Goal: Share content: Share content

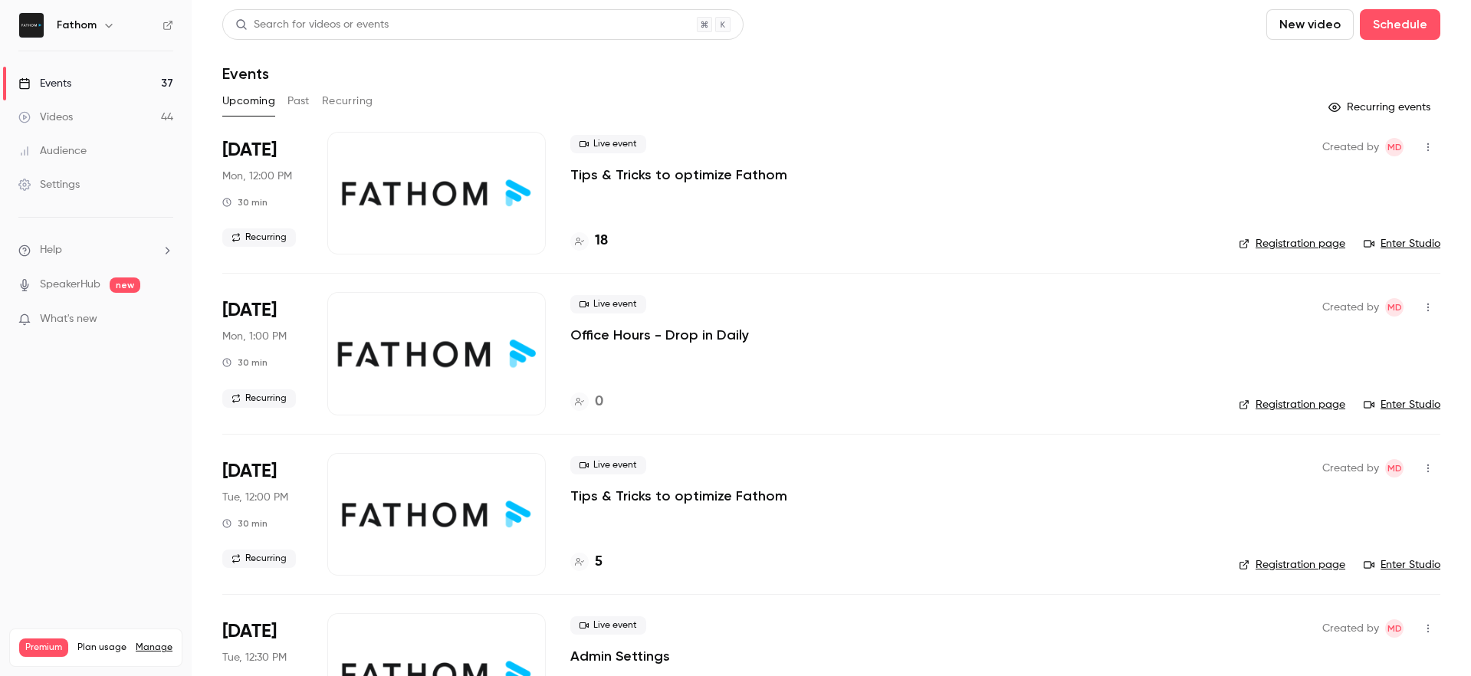
click at [769, 228] on div "Live event Tips & Tricks to optimize Fathom 18" at bounding box center [892, 193] width 644 height 123
click at [290, 99] on button "Past" at bounding box center [298, 101] width 22 height 25
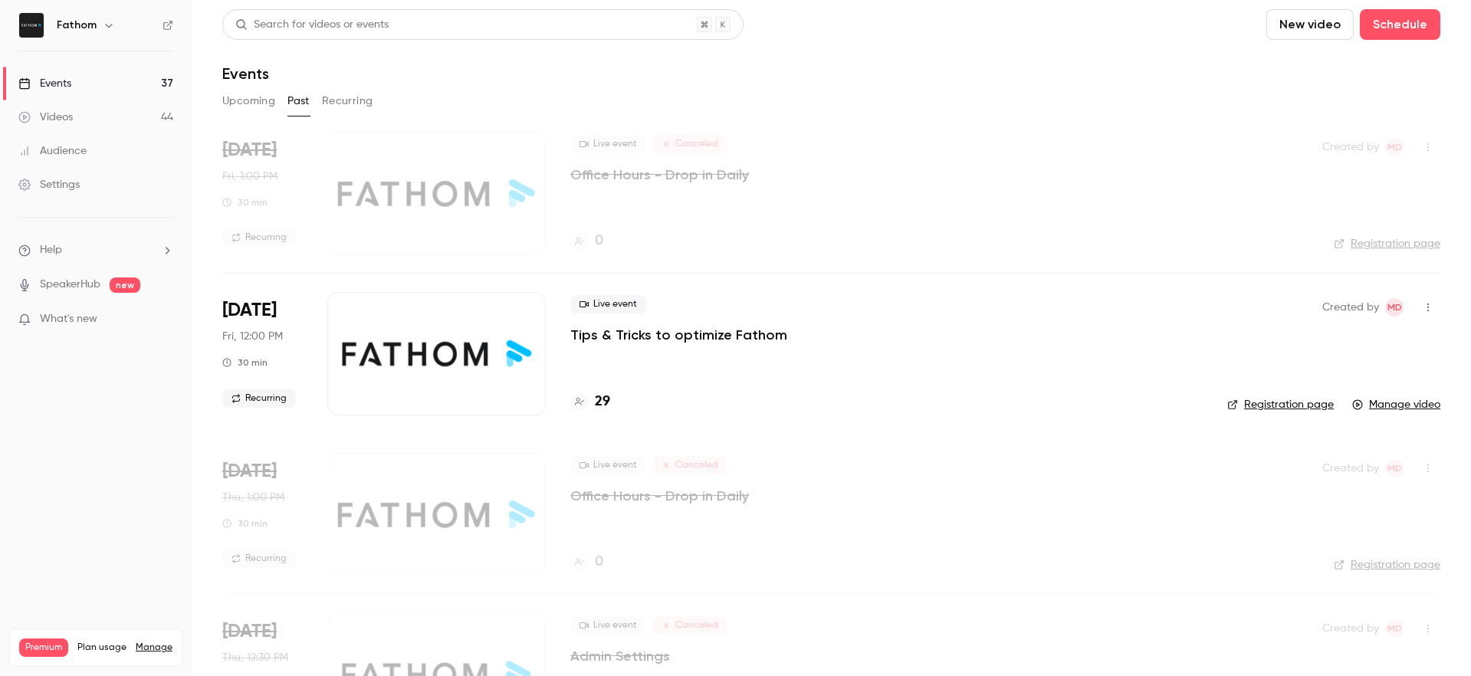
click at [531, 349] on div at bounding box center [436, 353] width 218 height 123
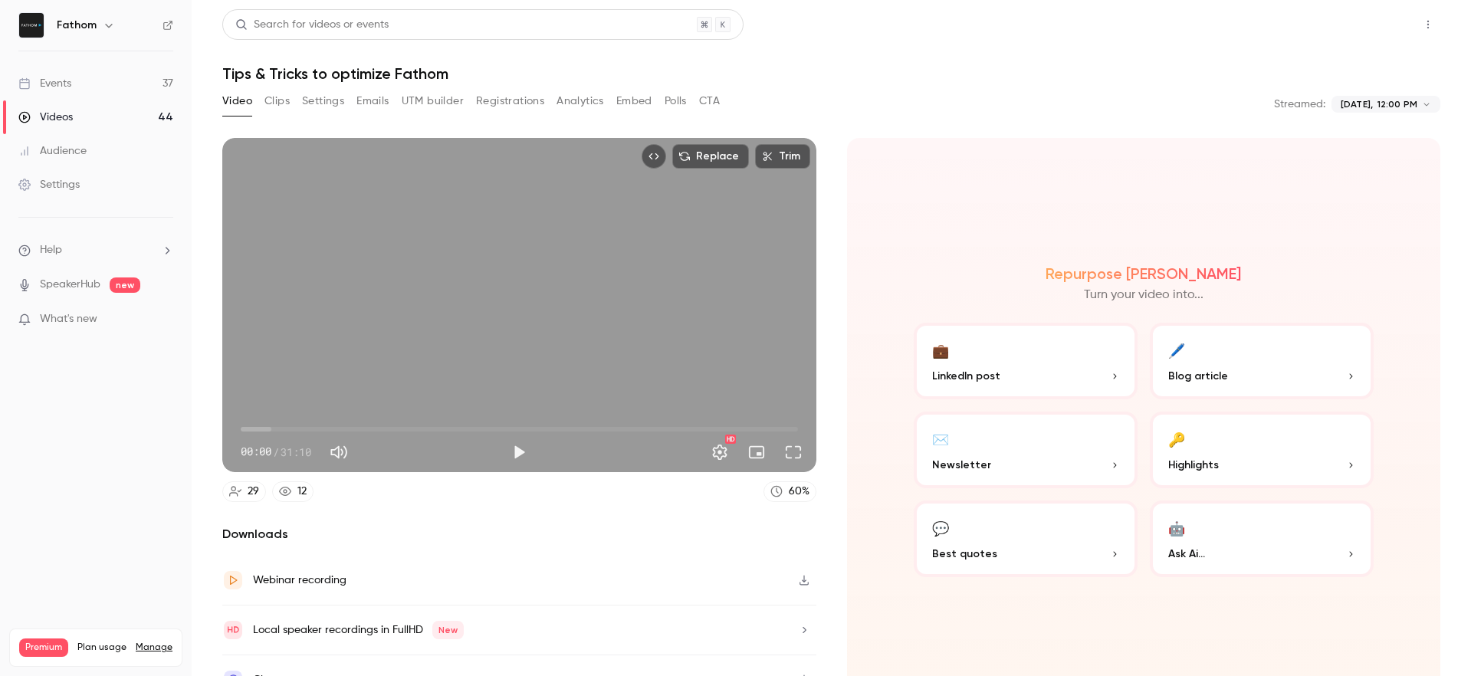
click at [1369, 26] on button "Share" at bounding box center [1373, 24] width 61 height 31
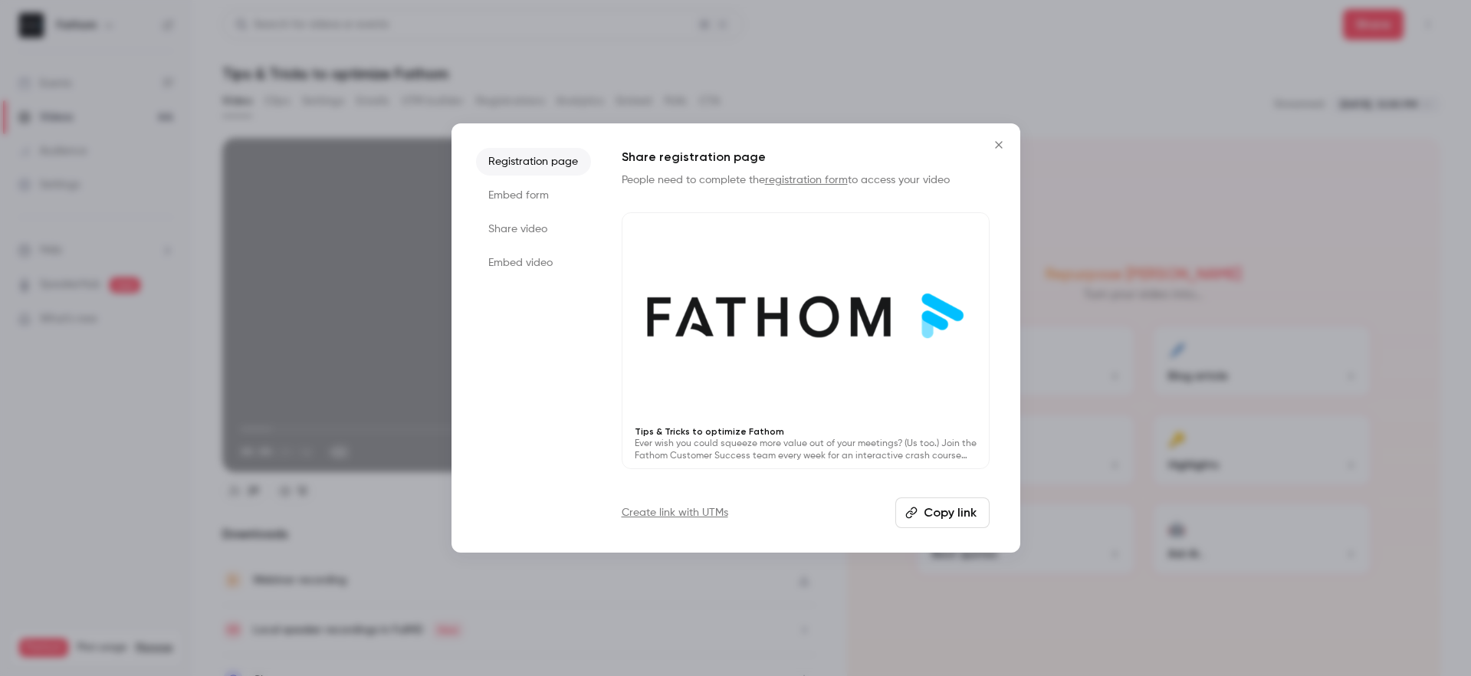
click at [533, 231] on li "Share video" at bounding box center [533, 229] width 115 height 28
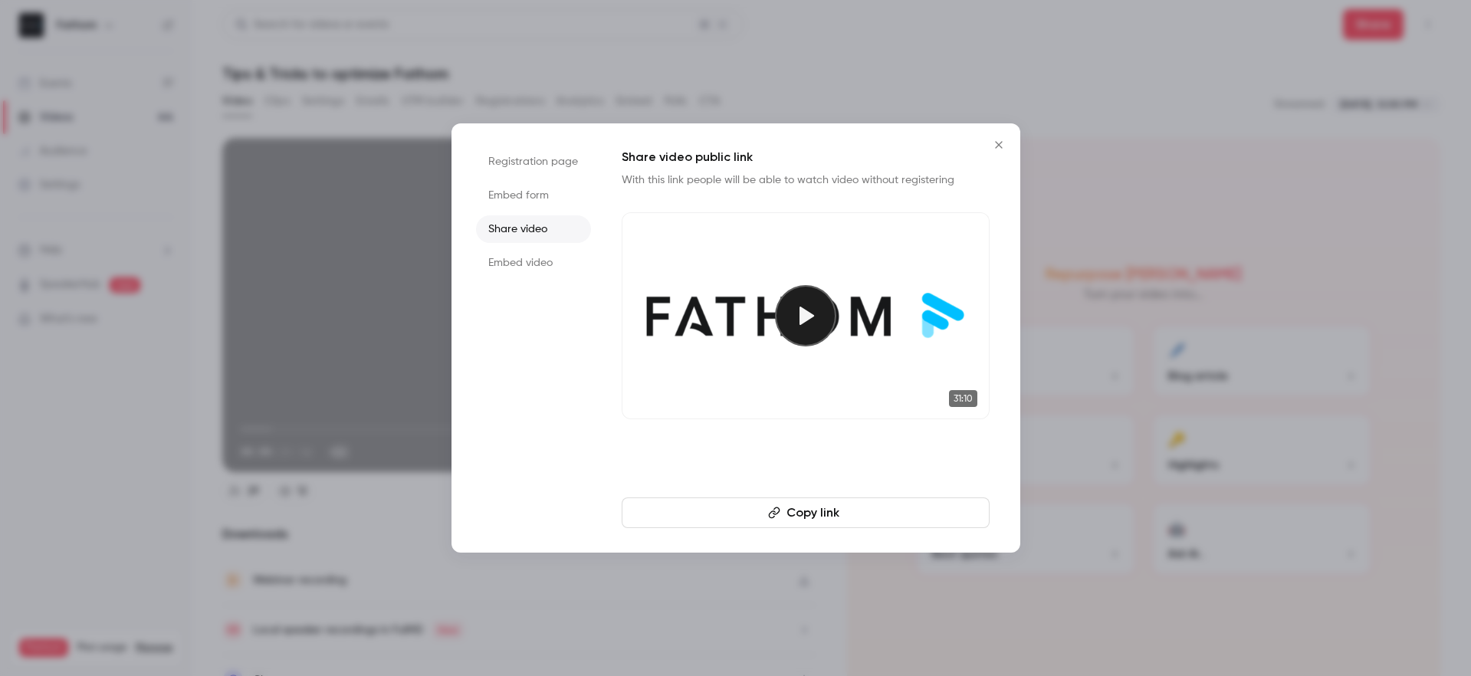
click at [824, 506] on button "Copy link" at bounding box center [806, 512] width 368 height 31
